Goal: Obtain resource: Obtain resource

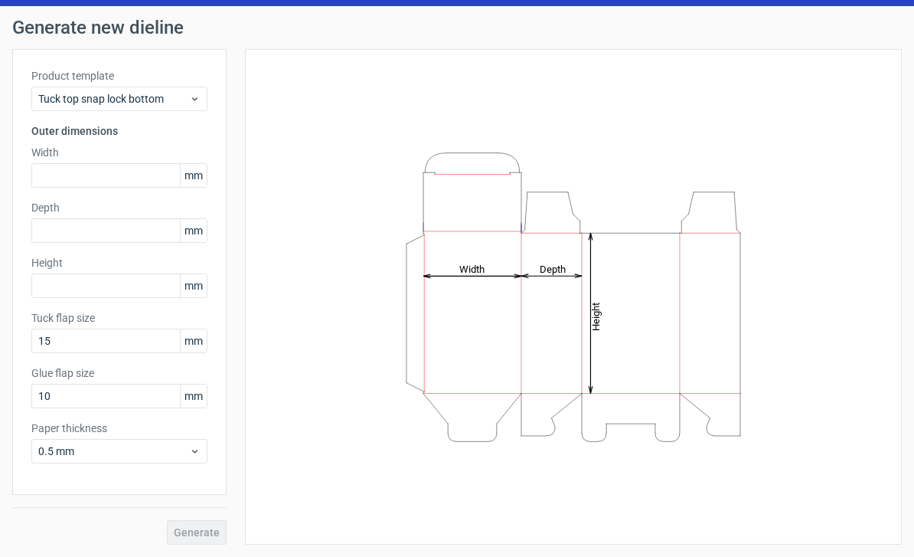
scroll to position [43, 0]
click at [113, 174] on input "text" at bounding box center [119, 175] width 176 height 25
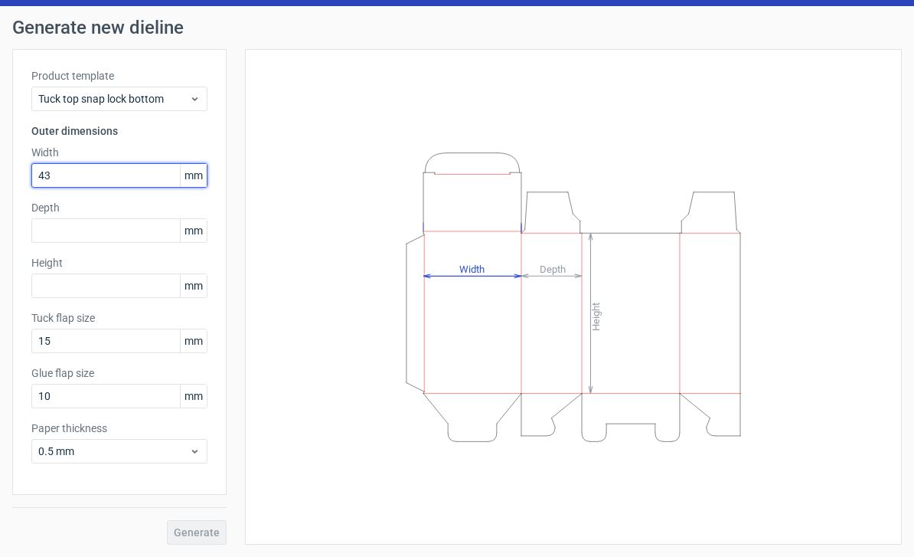
type input "435"
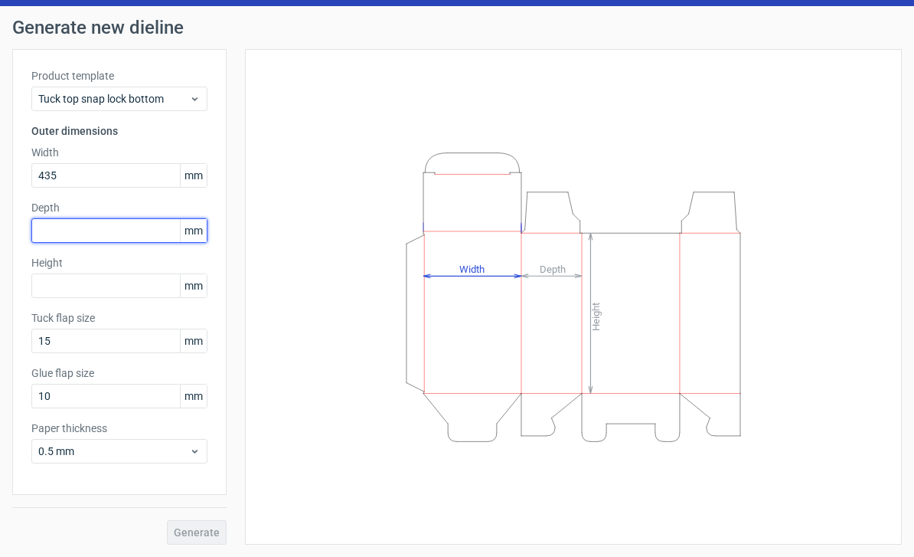
click at [129, 234] on input "text" at bounding box center [119, 230] width 176 height 25
type input "150"
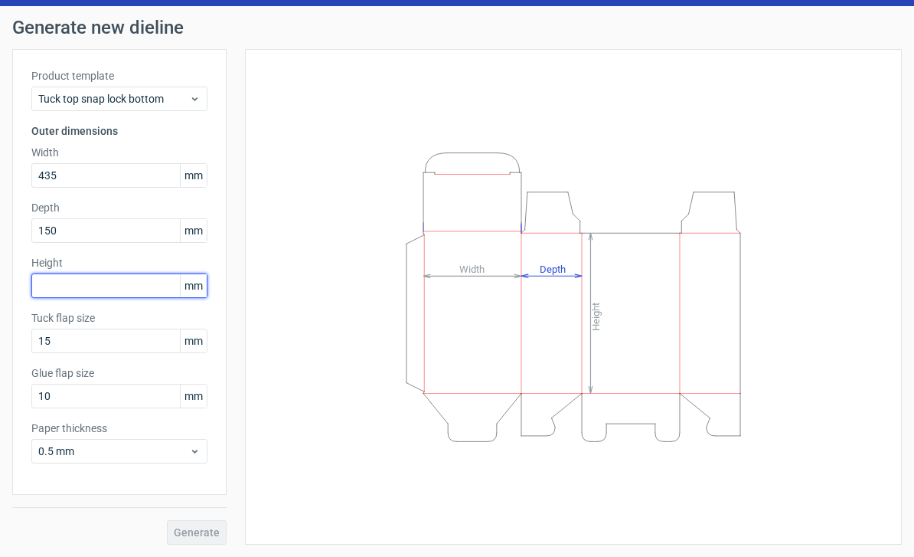
click at [115, 293] on input "text" at bounding box center [119, 285] width 176 height 25
type input "40"
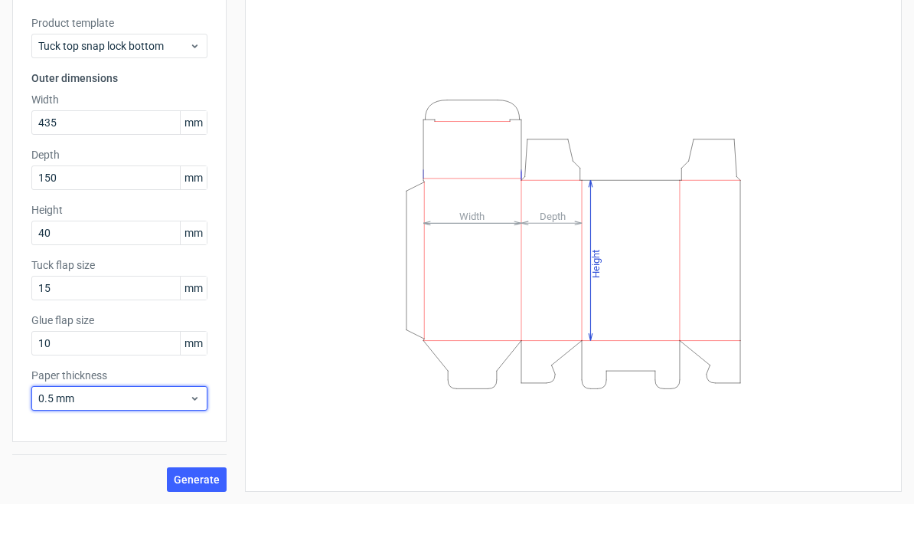
click at [86, 443] on span "0.5 mm" at bounding box center [113, 450] width 151 height 15
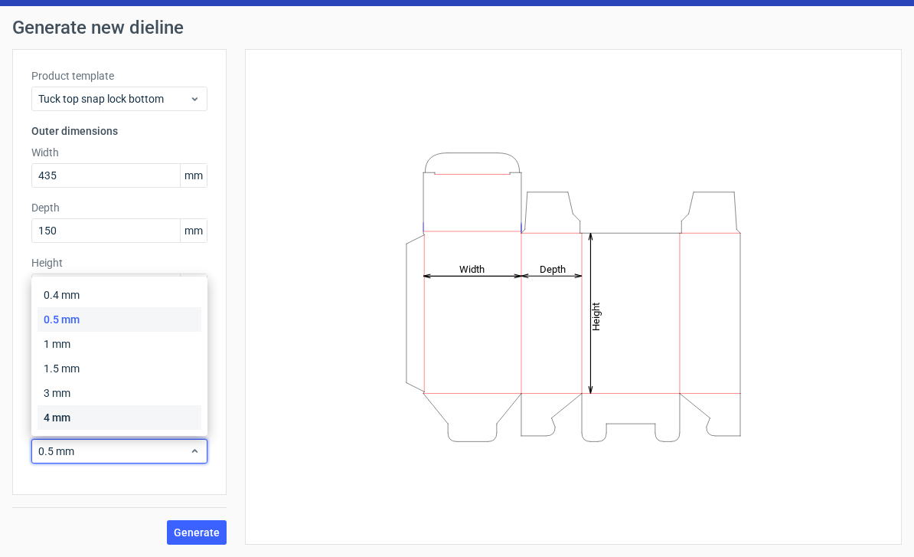
click at [77, 411] on div "4 mm" at bounding box center [120, 417] width 164 height 25
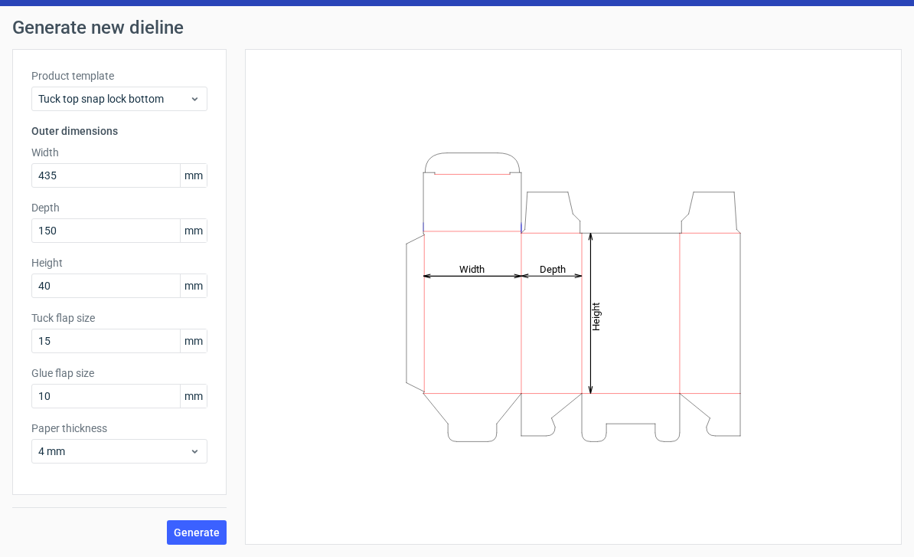
click at [195, 527] on span "Generate" at bounding box center [197, 532] width 46 height 11
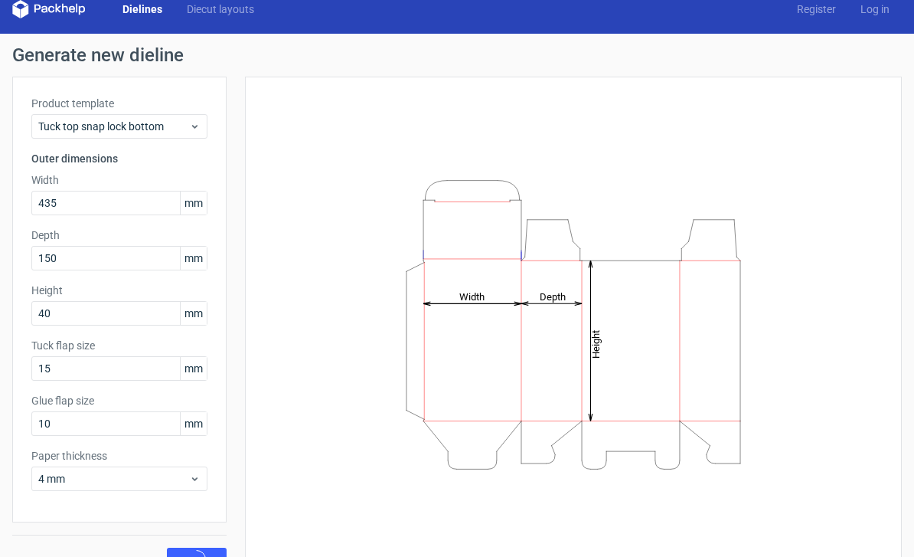
scroll to position [9, 0]
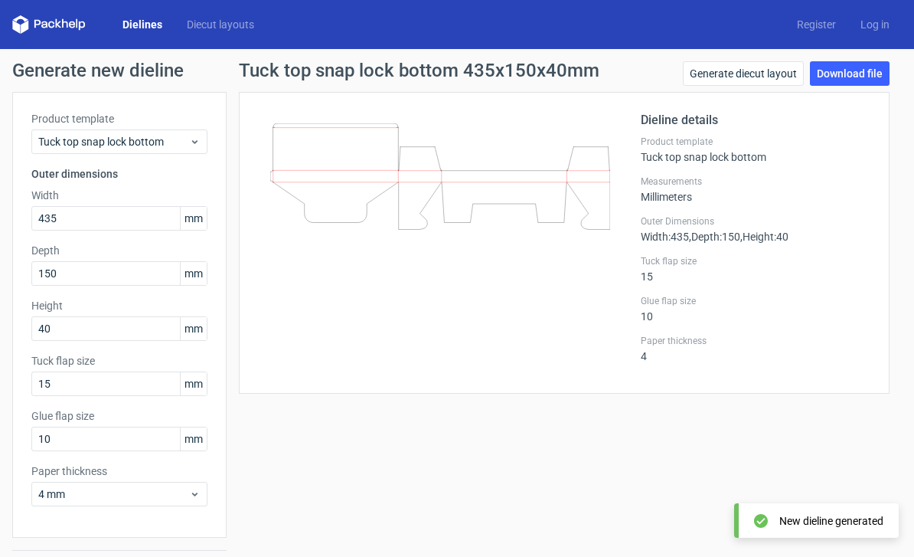
click at [329, 230] on div at bounding box center [449, 242] width 383 height 263
click at [368, 247] on div at bounding box center [449, 242] width 383 height 263
click at [194, 227] on span "mm" at bounding box center [193, 218] width 27 height 23
click at [190, 221] on span "mm" at bounding box center [193, 218] width 27 height 23
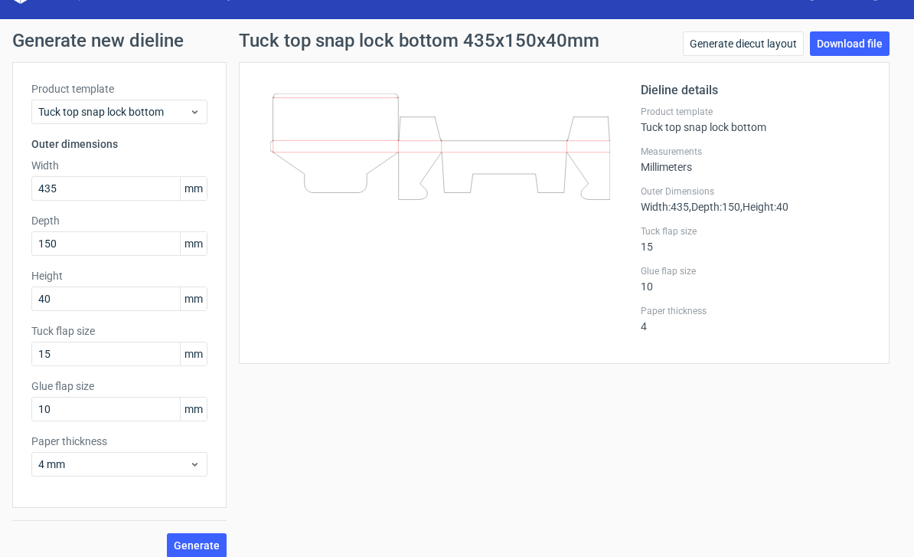
scroll to position [31, 0]
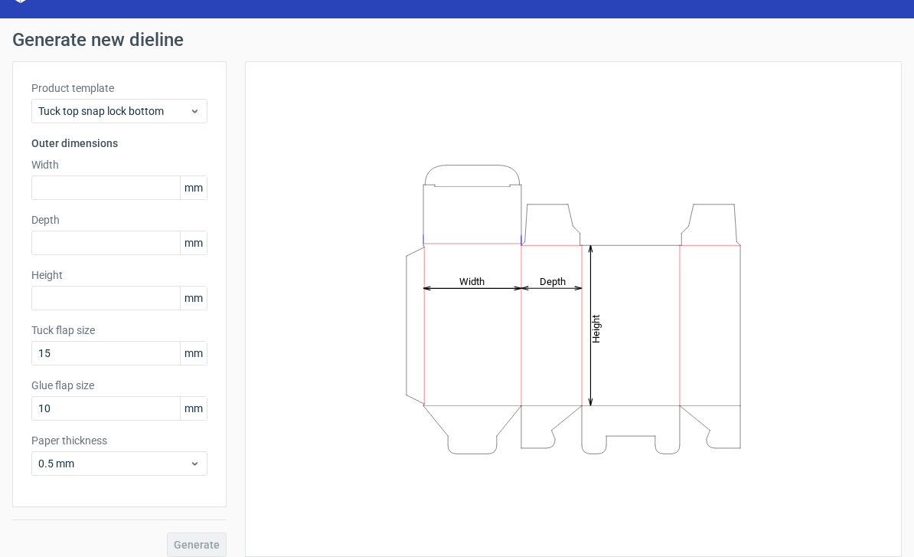
click at [198, 176] on span "mm" at bounding box center [193, 187] width 27 height 23
click at [205, 103] on div "Tuck top snap lock bottom" at bounding box center [119, 111] width 176 height 25
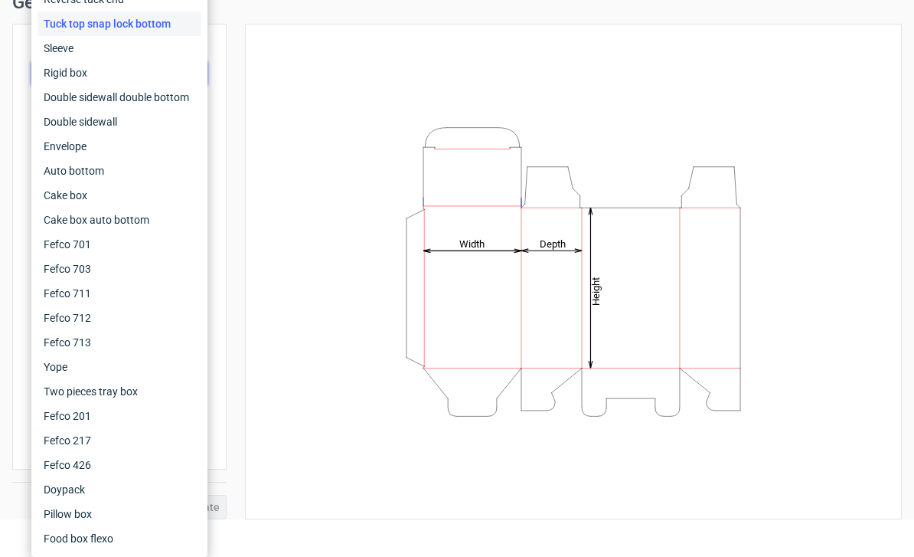
scroll to position [31, 0]
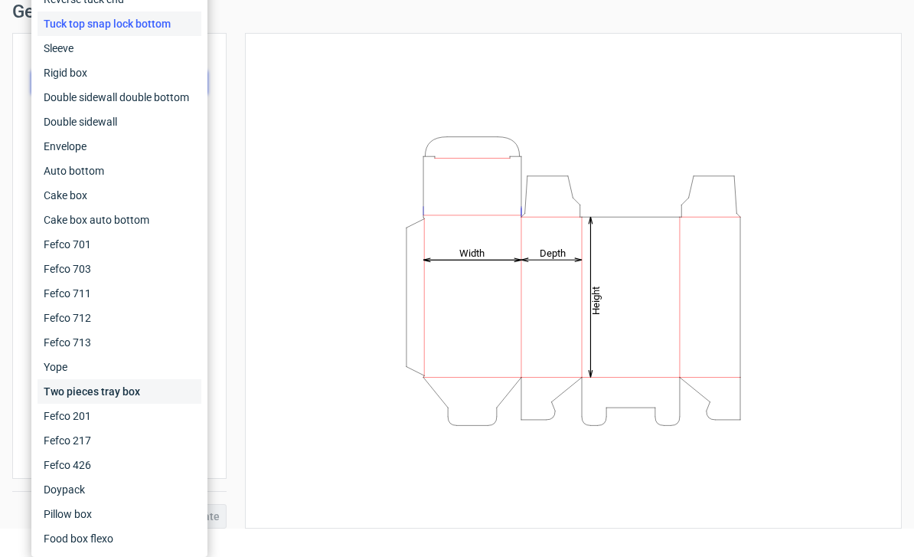
click at [78, 386] on div "Two pieces tray box" at bounding box center [120, 391] width 164 height 25
